Goal: Information Seeking & Learning: Learn about a topic

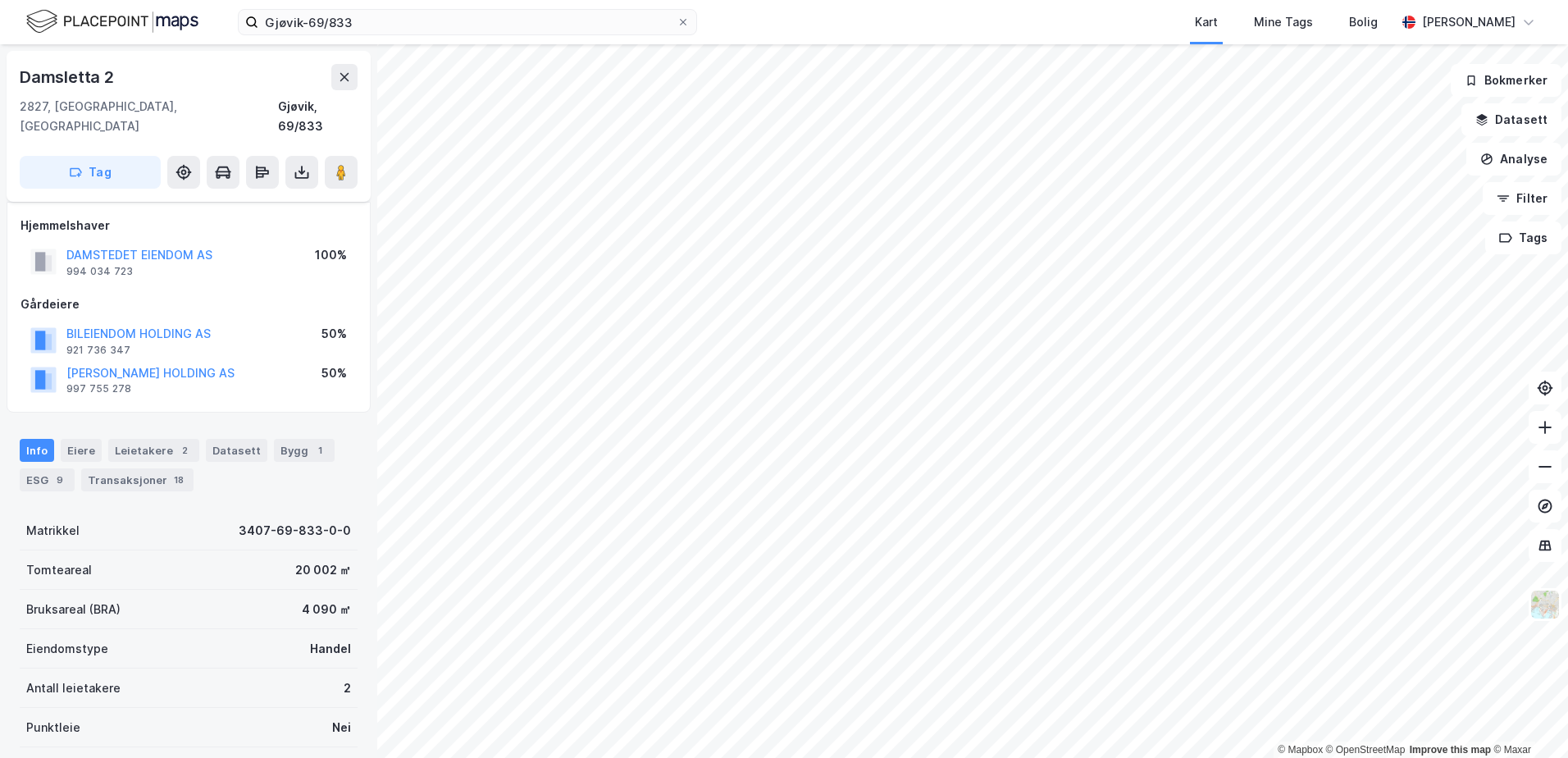
scroll to position [174, 0]
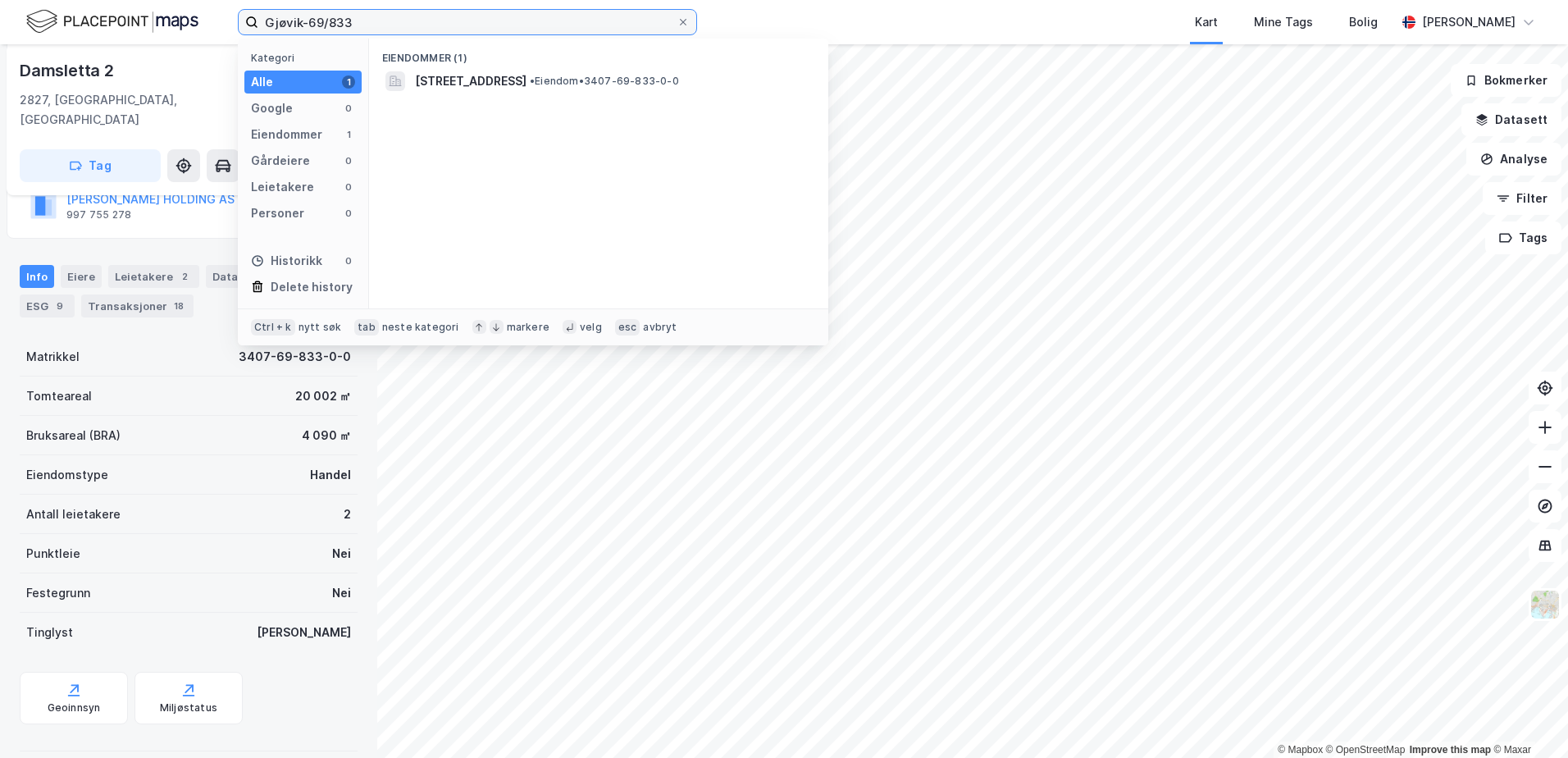
drag, startPoint x: 355, startPoint y: 18, endPoint x: 233, endPoint y: 38, distance: 123.6
click at [234, 38] on div "Gjøvik-69/833 Kategori Alle 1 Google 0 Eiendommer 1 Gårdeiere 0 Leietakere 0 Pe…" at bounding box center [784, 22] width 1568 height 44
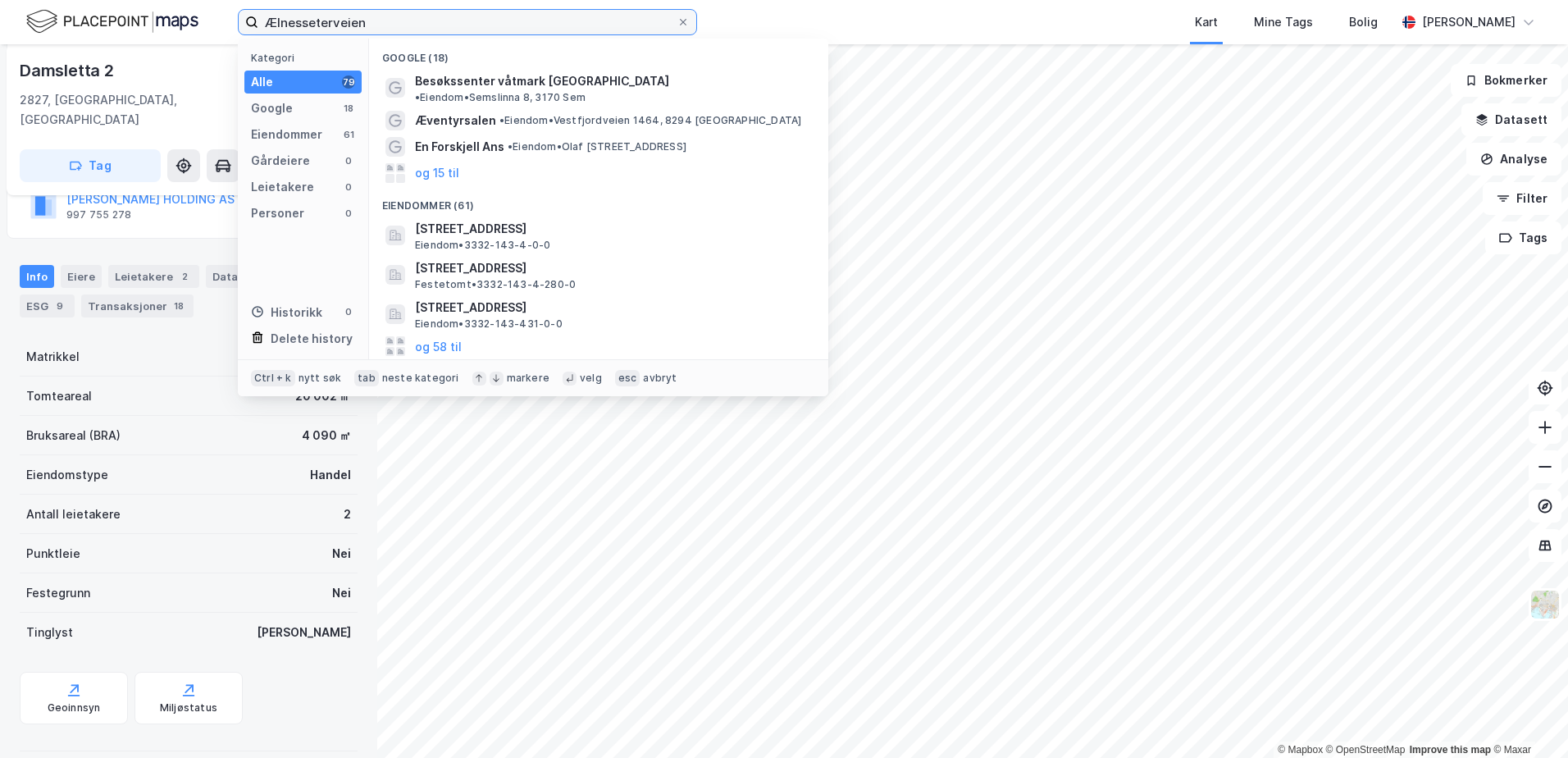
click at [268, 20] on input "Ælnesseterveien" at bounding box center [467, 22] width 418 height 25
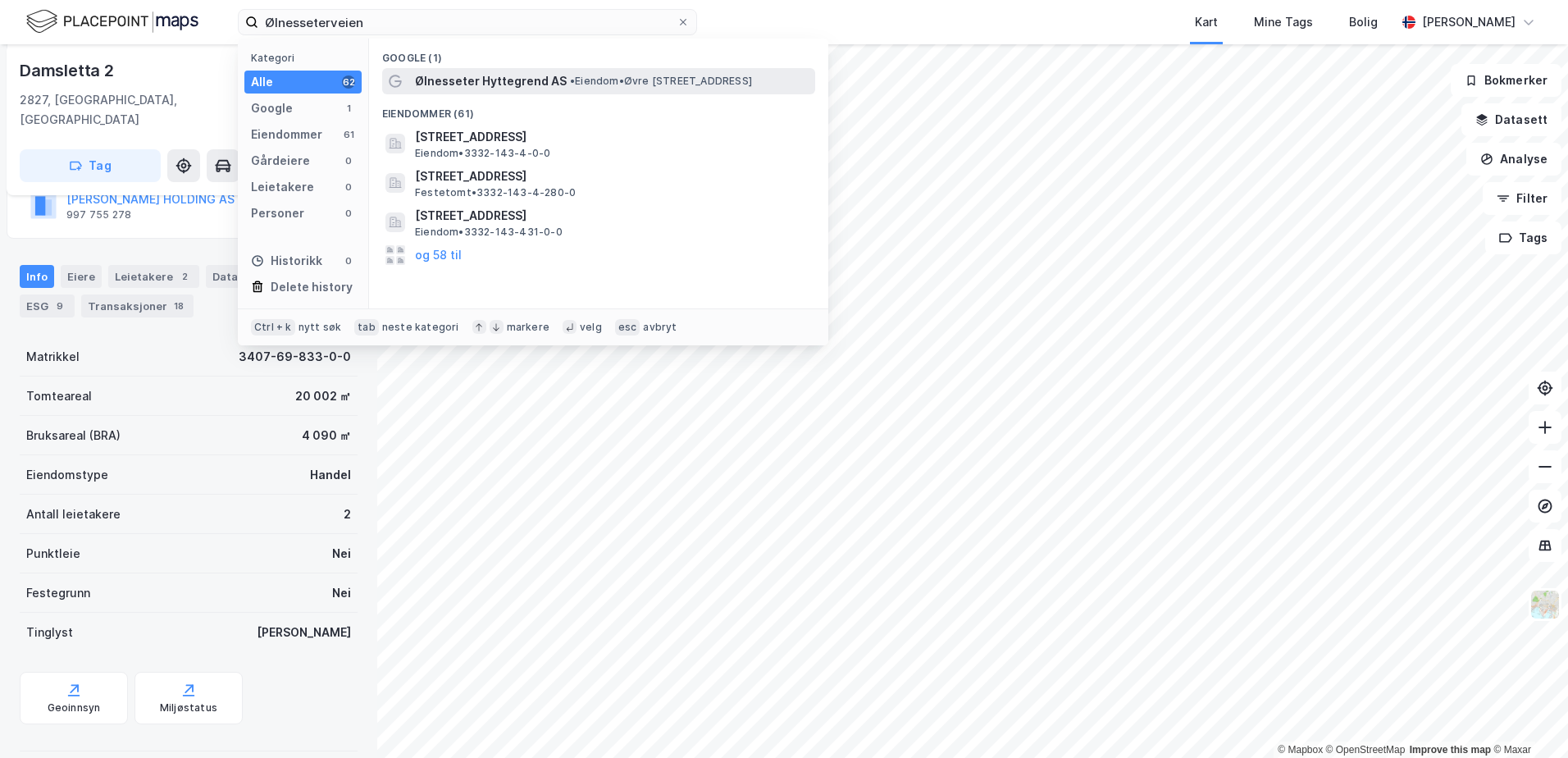
click at [453, 87] on span "Ølnesseter Hyttegrend AS" at bounding box center [491, 81] width 151 height 20
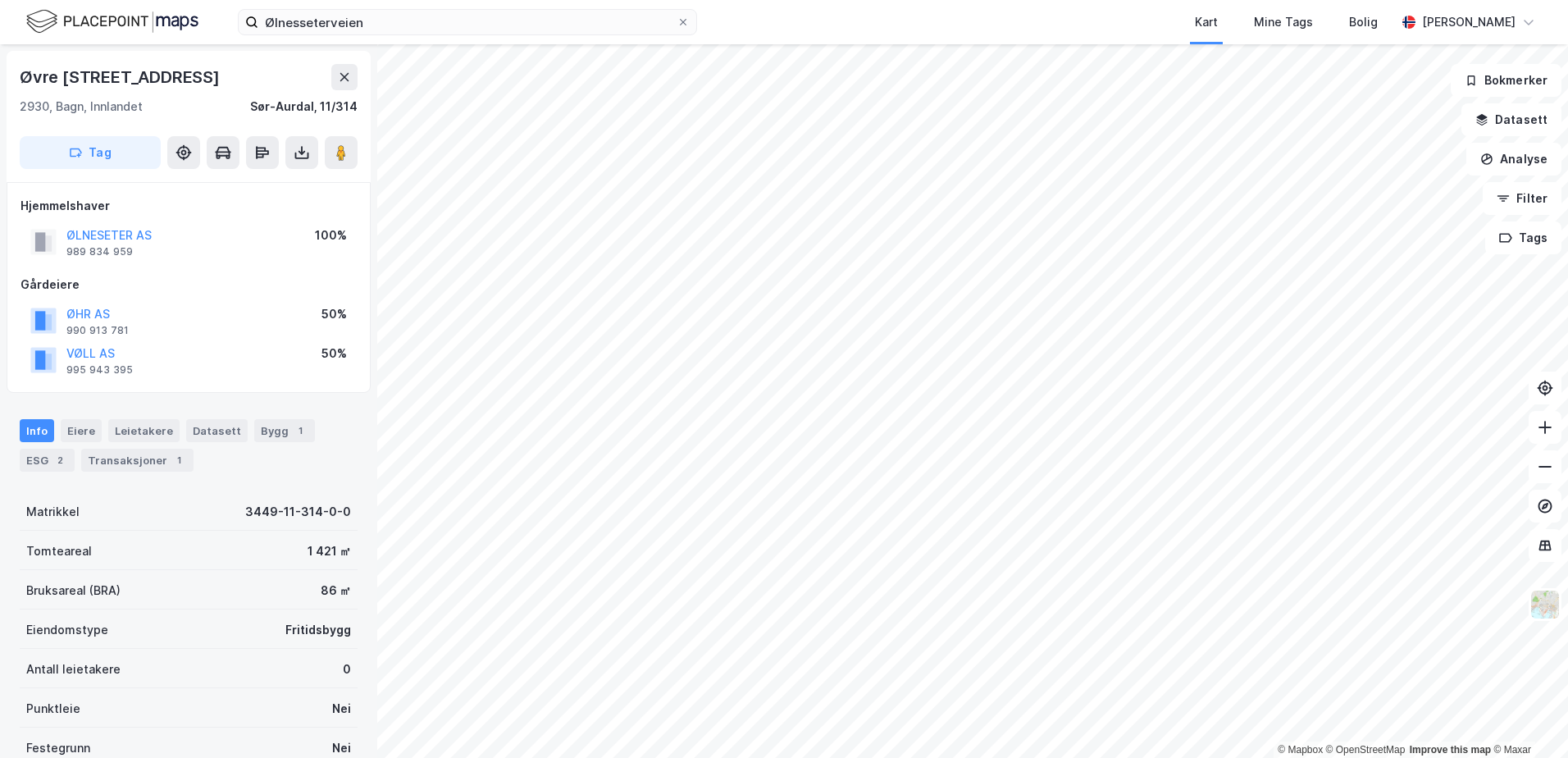
scroll to position [174, 0]
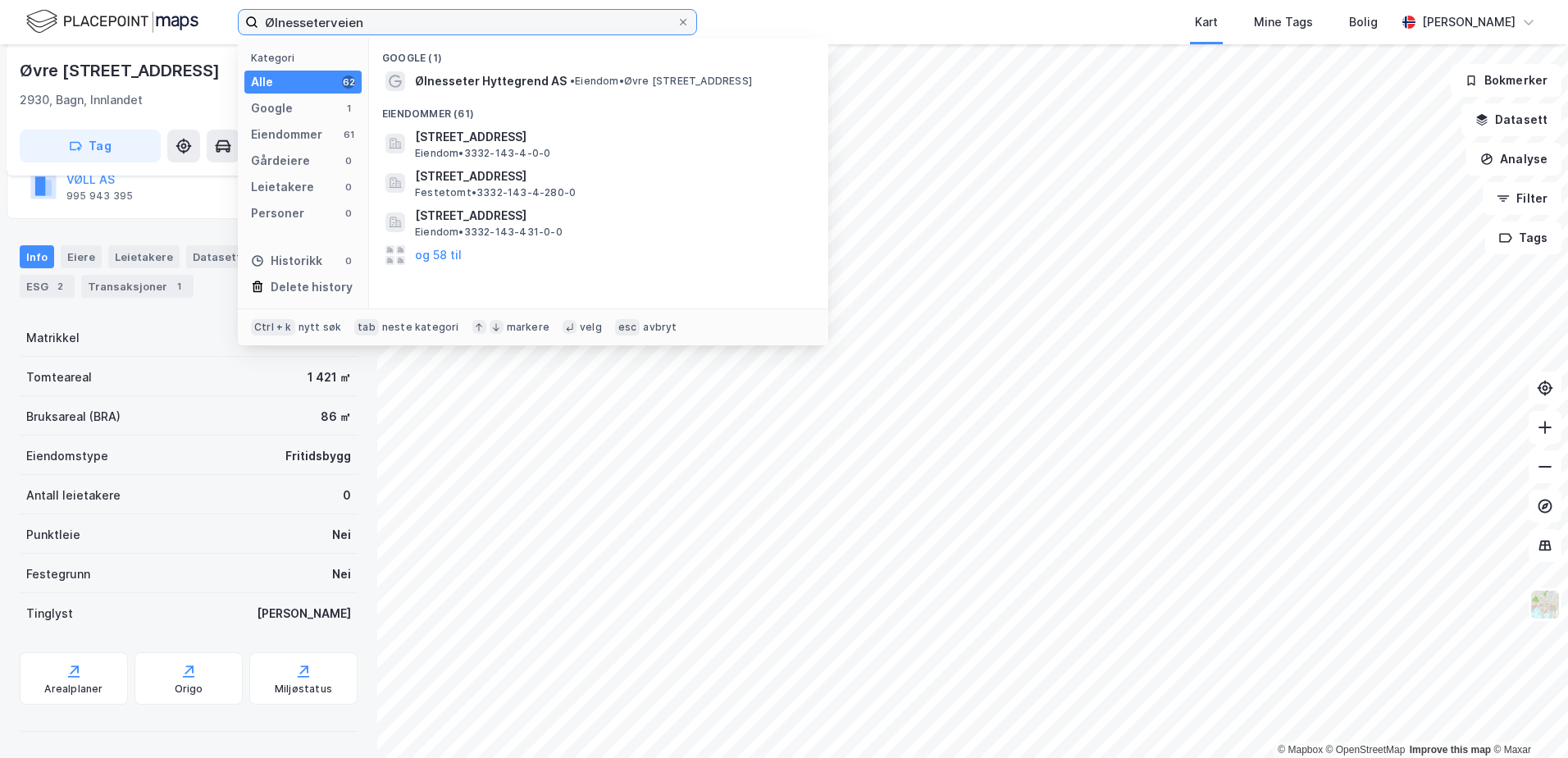
click at [366, 24] on input "Ølnesseterveien" at bounding box center [467, 22] width 418 height 25
click at [343, 20] on input "Ølnesseterveien" at bounding box center [467, 22] width 418 height 25
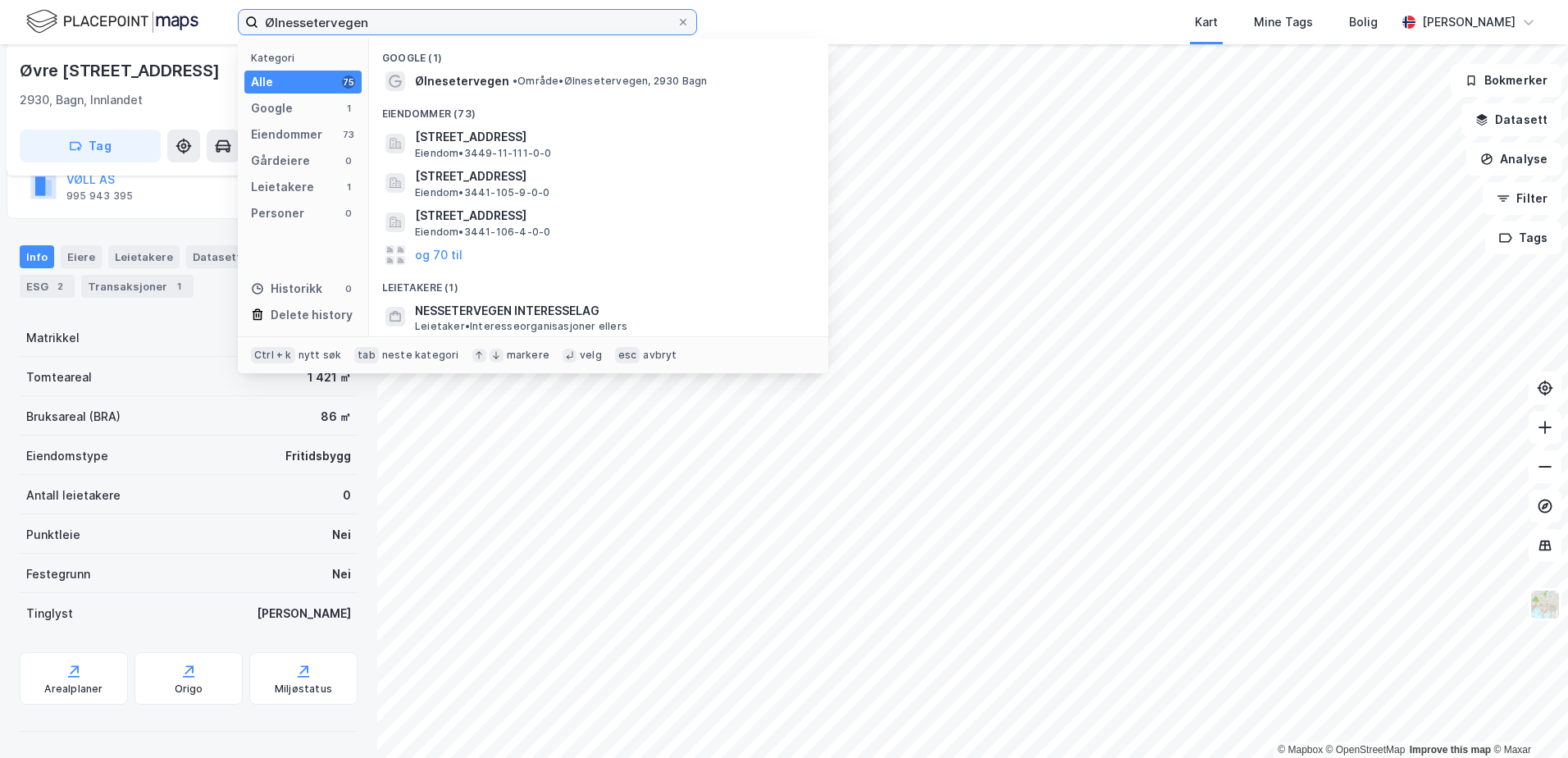
click at [373, 22] on input "Ølnessetervegen" at bounding box center [467, 22] width 418 height 25
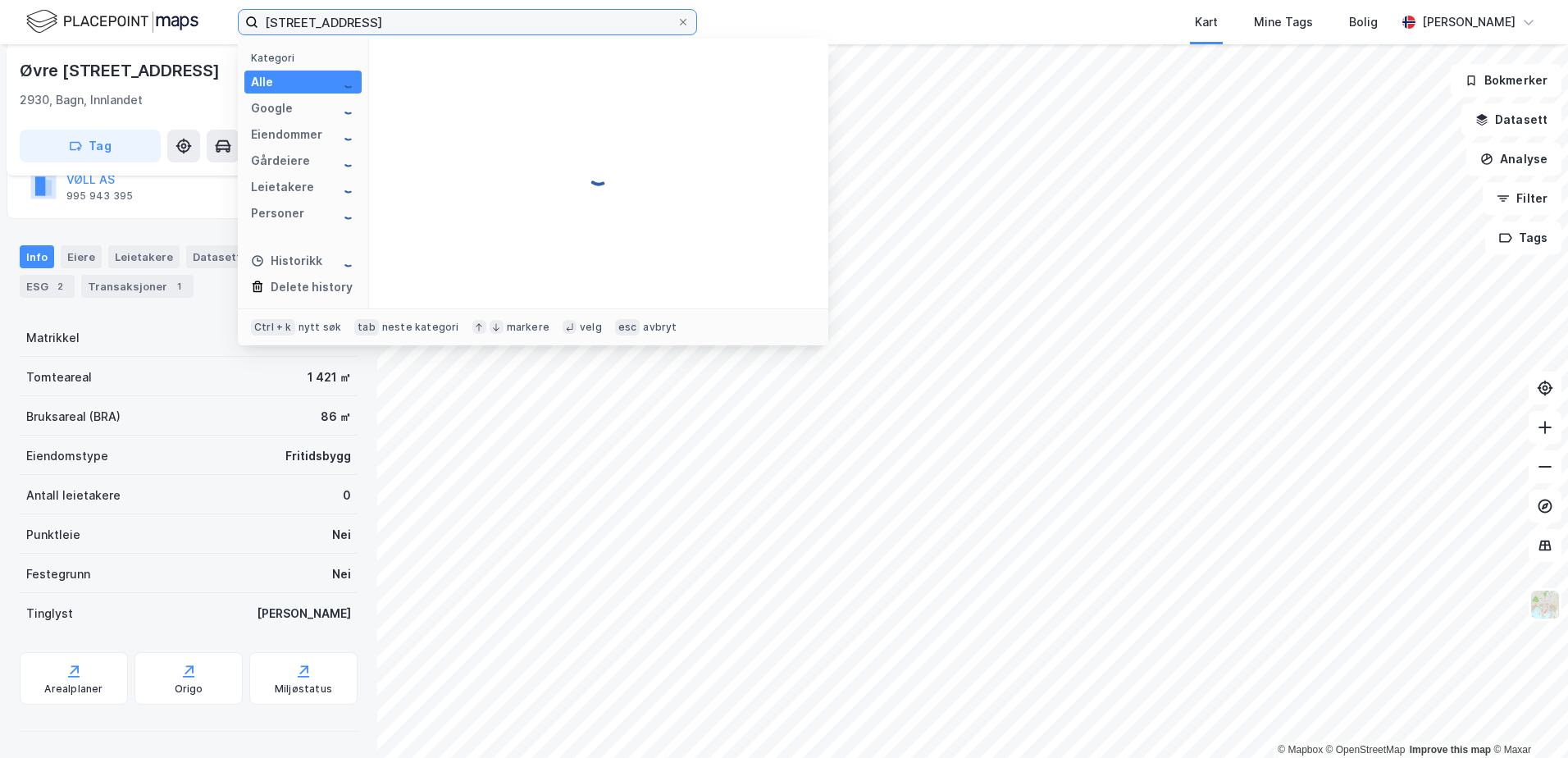
type input "[STREET_ADDRESS]"
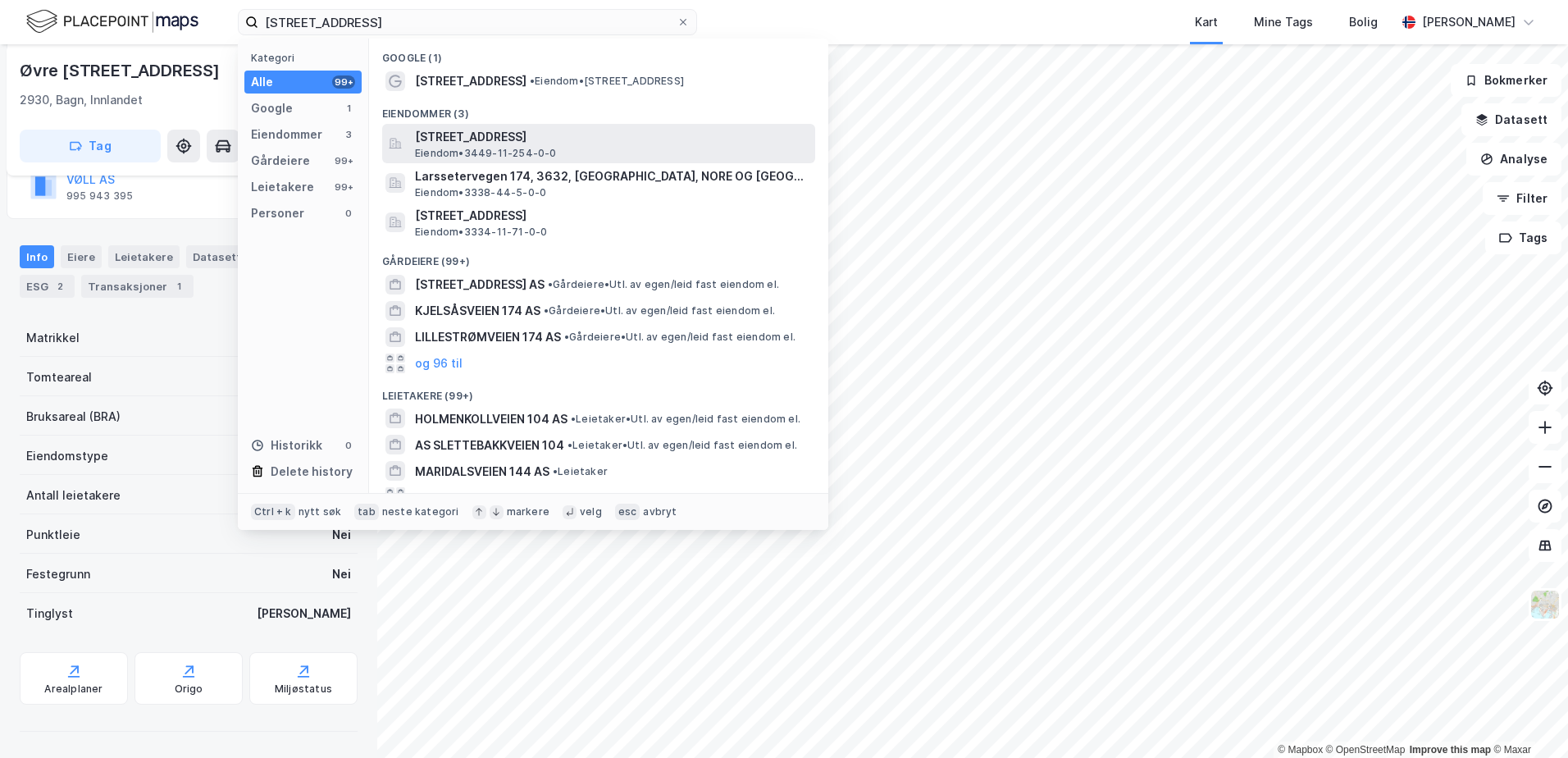
click at [481, 145] on span "[STREET_ADDRESS]" at bounding box center [611, 137] width 393 height 20
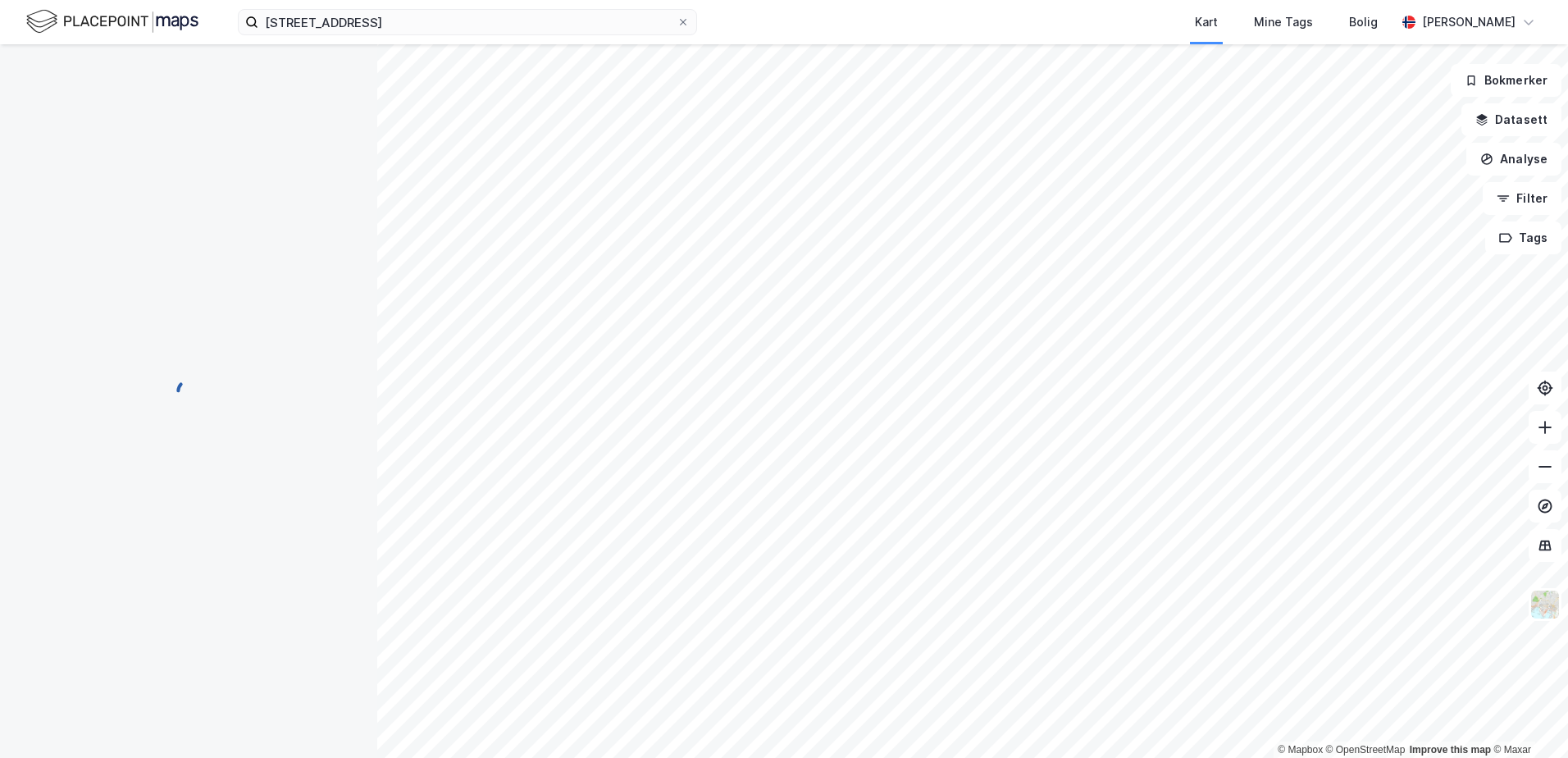
scroll to position [151, 0]
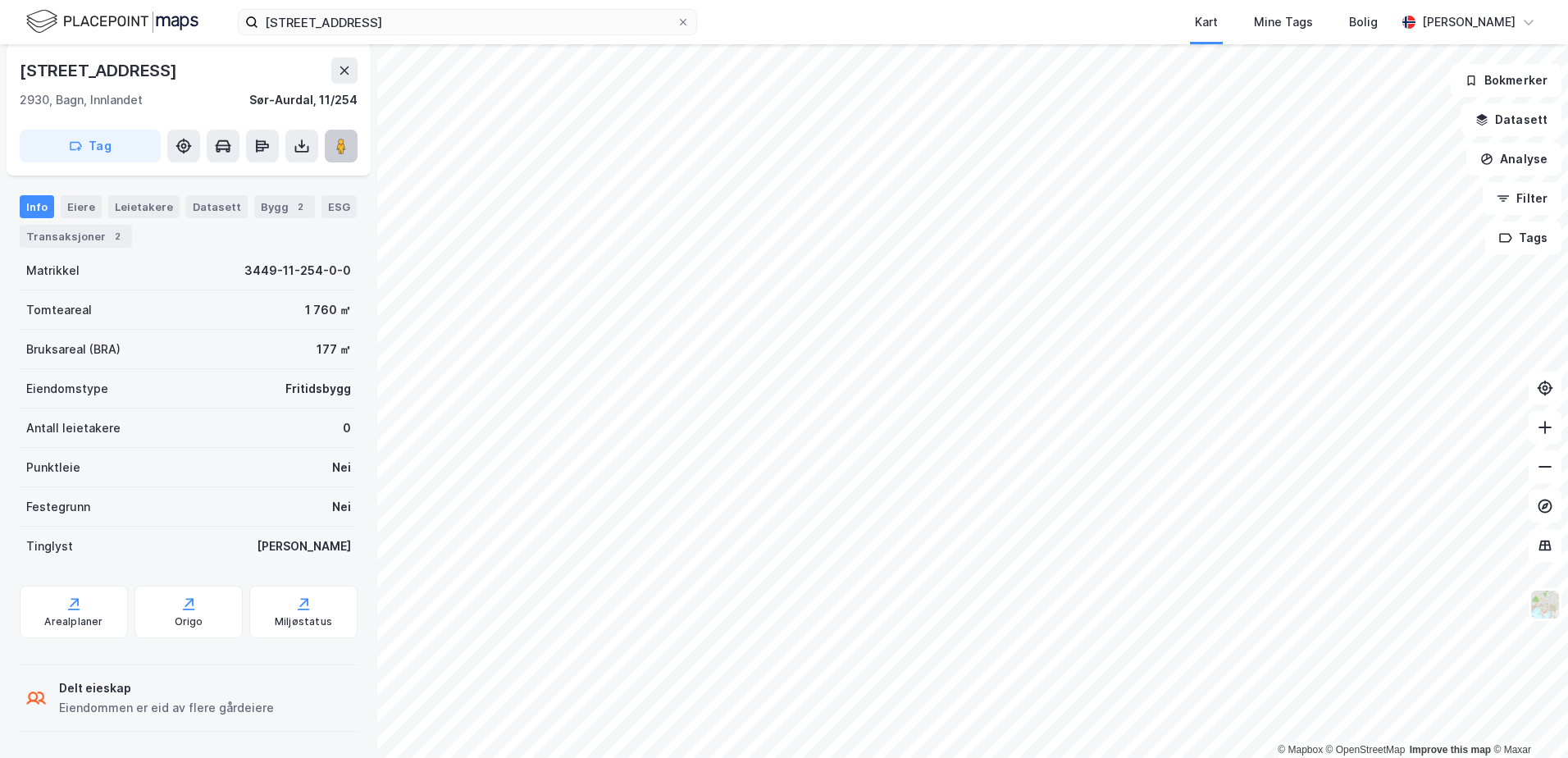
click at [341, 153] on image at bounding box center [341, 145] width 9 height 16
